Goal: Transaction & Acquisition: Obtain resource

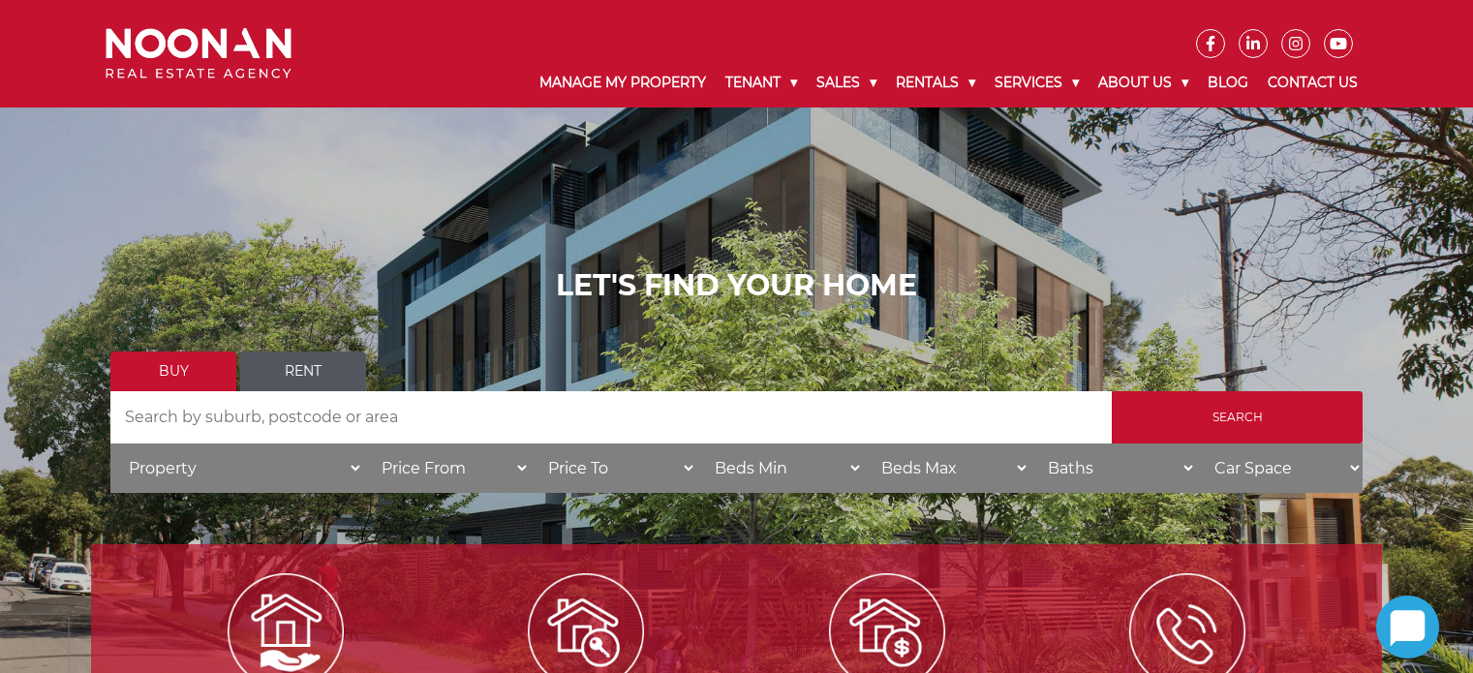
click at [325, 367] on link "Rent" at bounding box center [303, 371] width 126 height 40
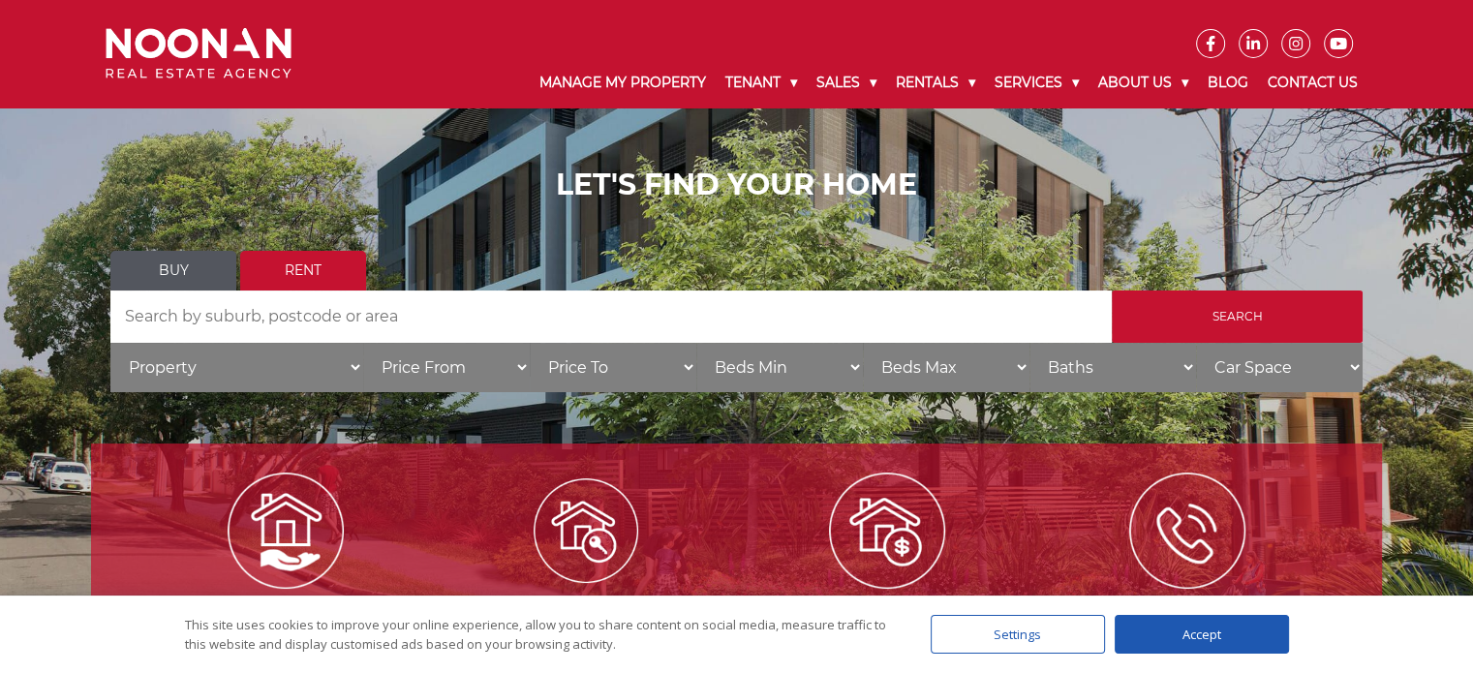
scroll to position [97, 0]
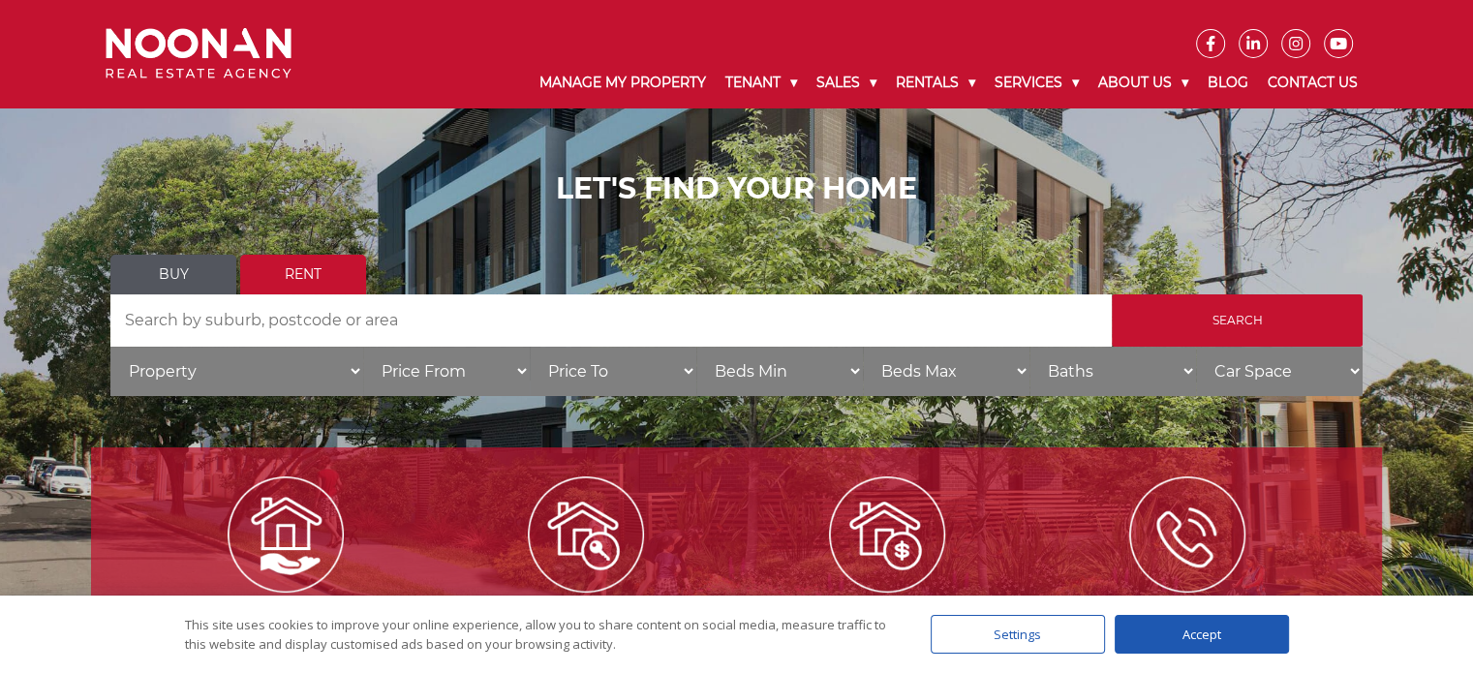
click at [829, 345] on input "Search by Address" at bounding box center [610, 320] width 1001 height 52
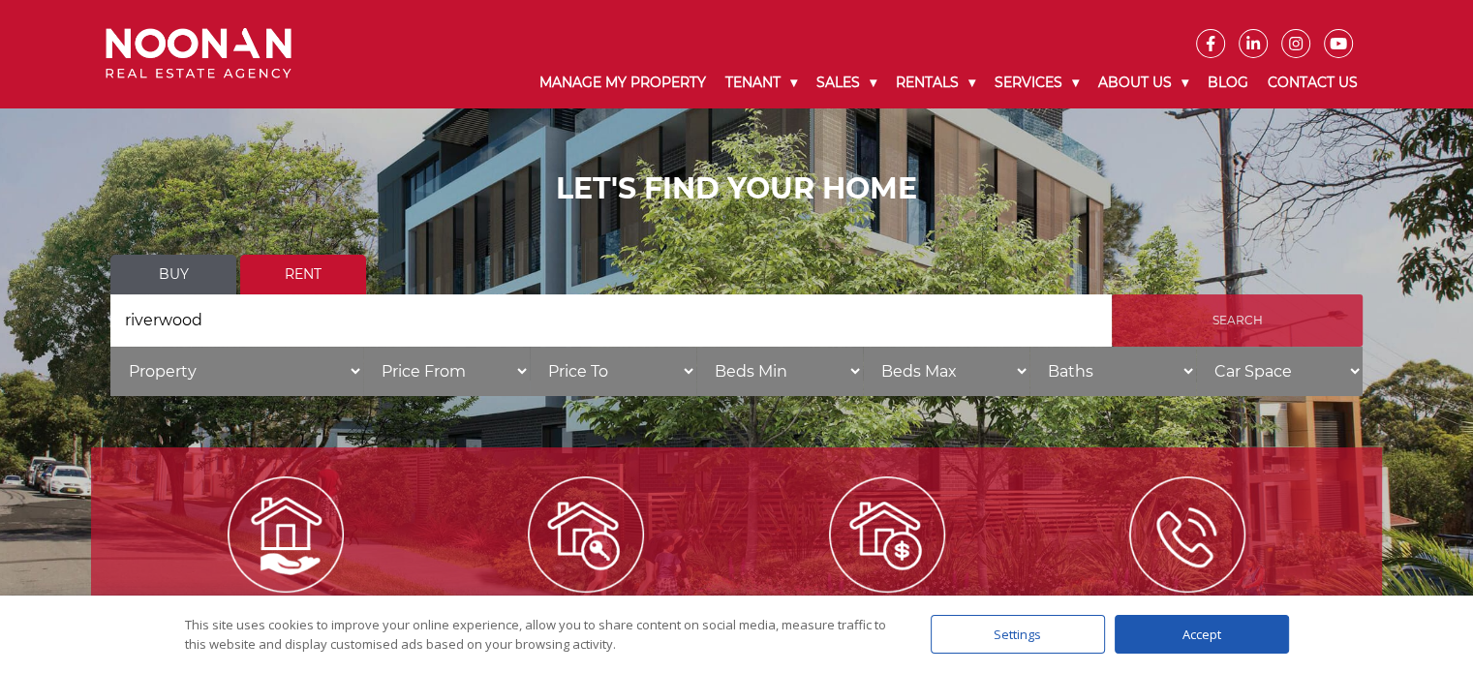
type input "riverwood"
click at [1216, 326] on input "Search" at bounding box center [1237, 320] width 251 height 52
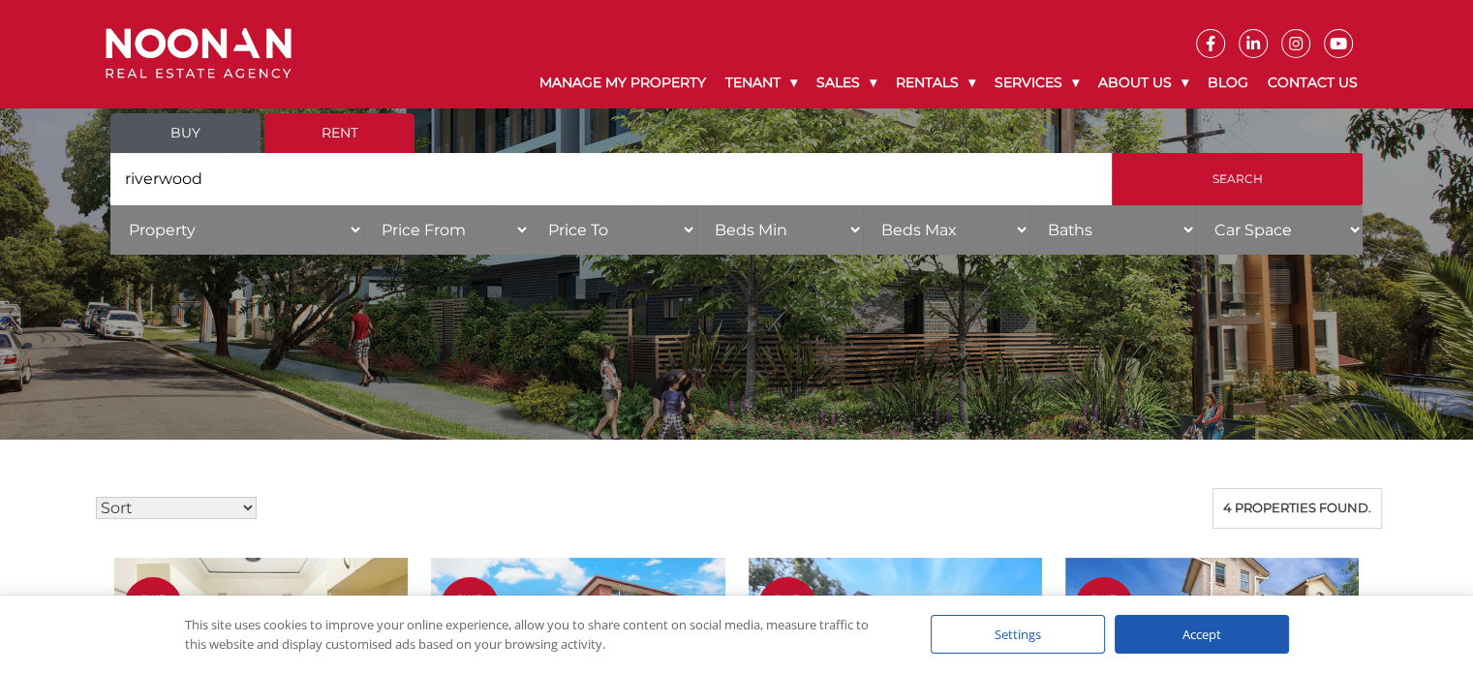
scroll to position [194, 0]
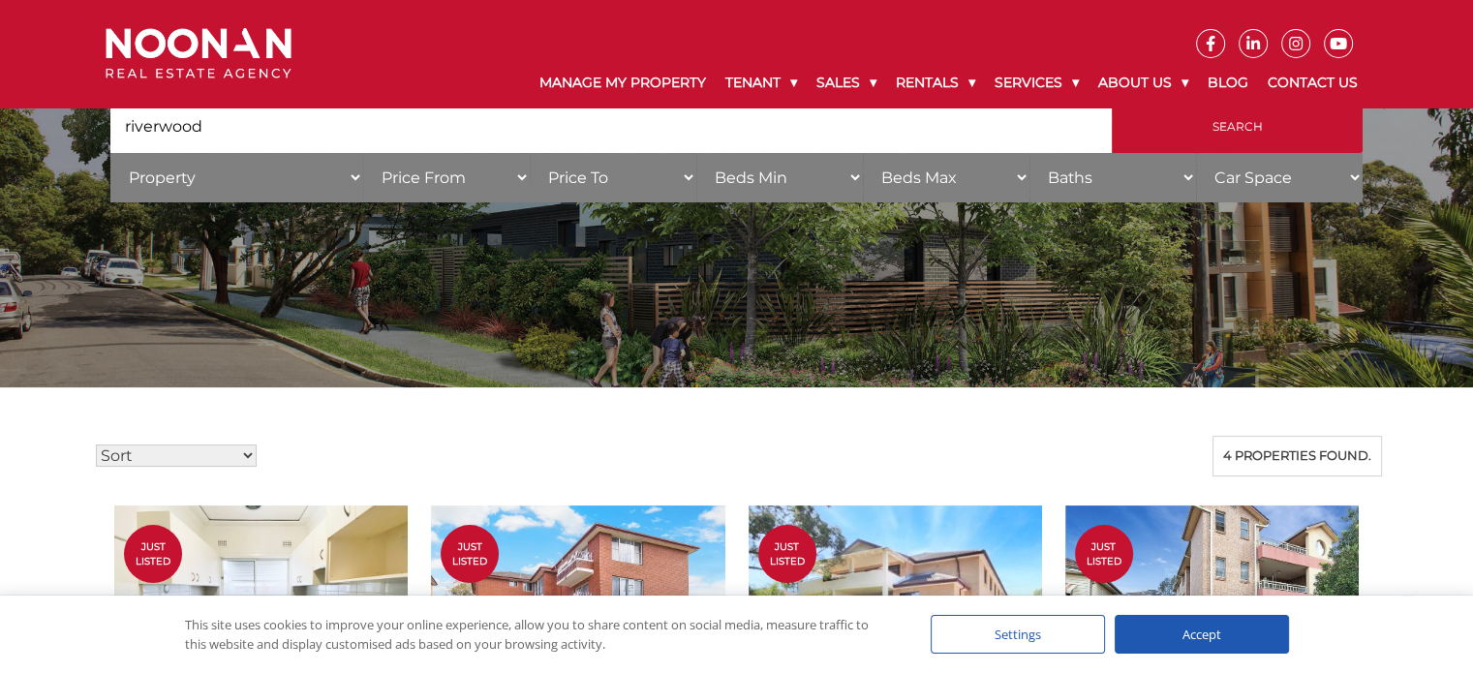
click at [1228, 637] on div "Accept" at bounding box center [1201, 634] width 174 height 39
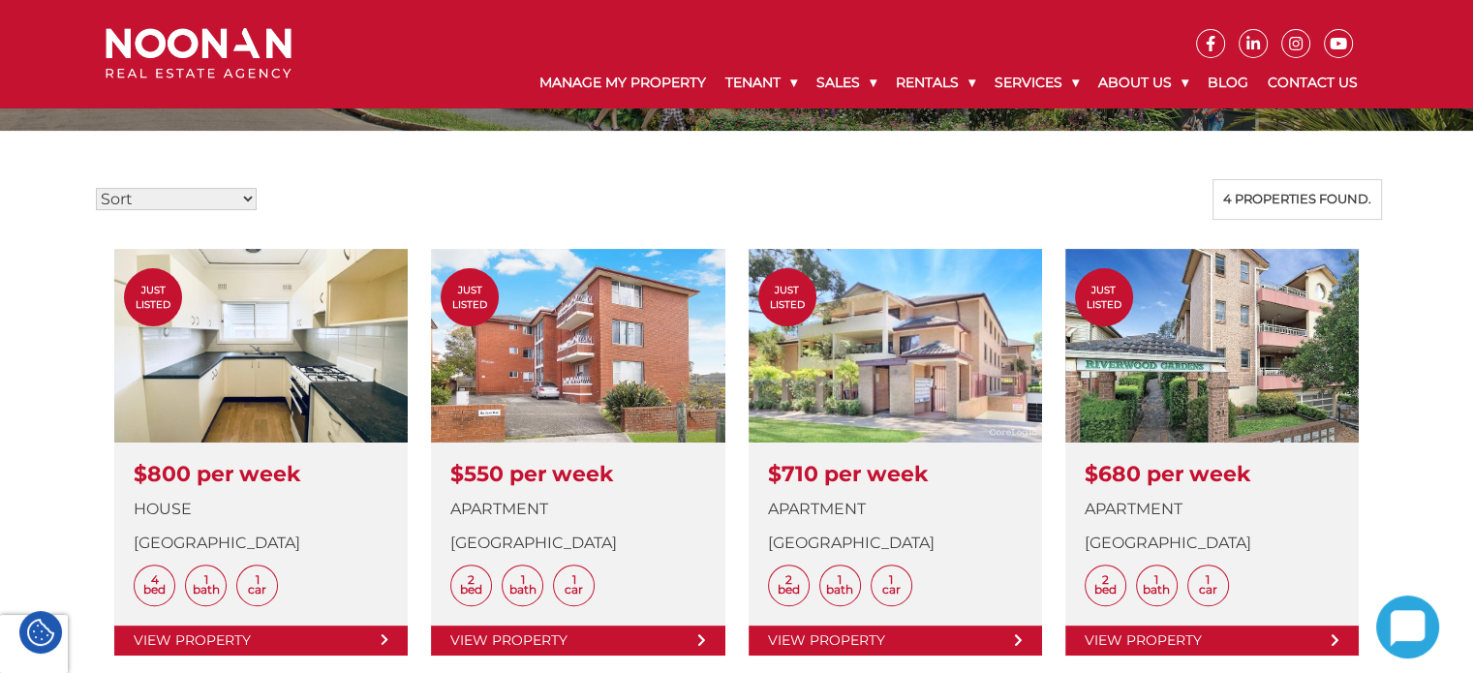
scroll to position [484, 0]
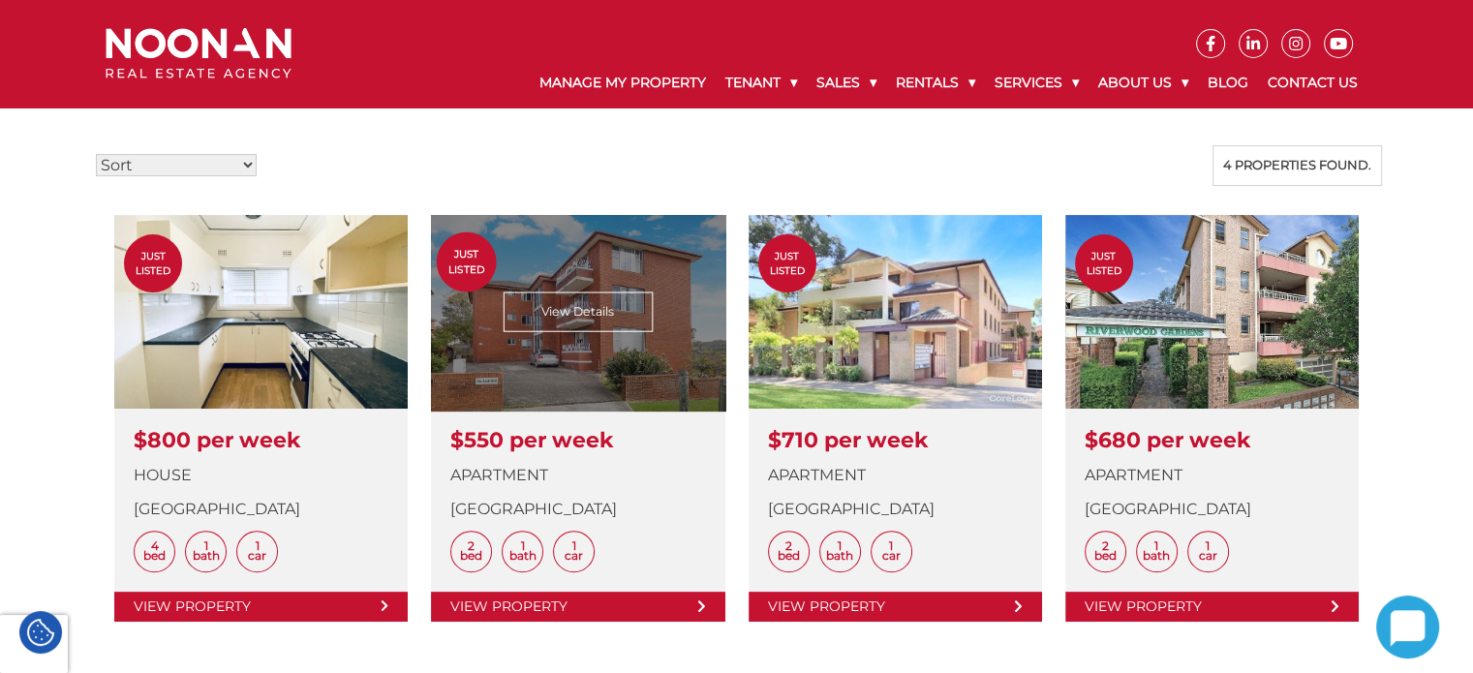
click at [658, 347] on link at bounding box center [577, 418] width 293 height 407
